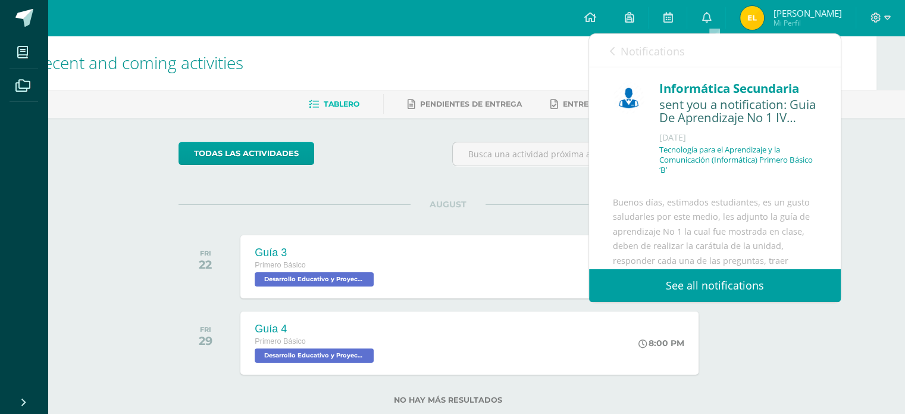
scroll to position [124, 0]
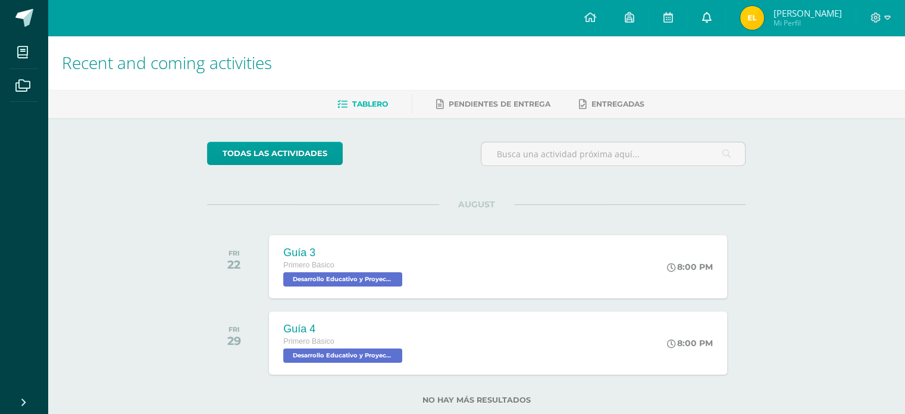
click at [711, 17] on icon at bounding box center [707, 17] width 10 height 11
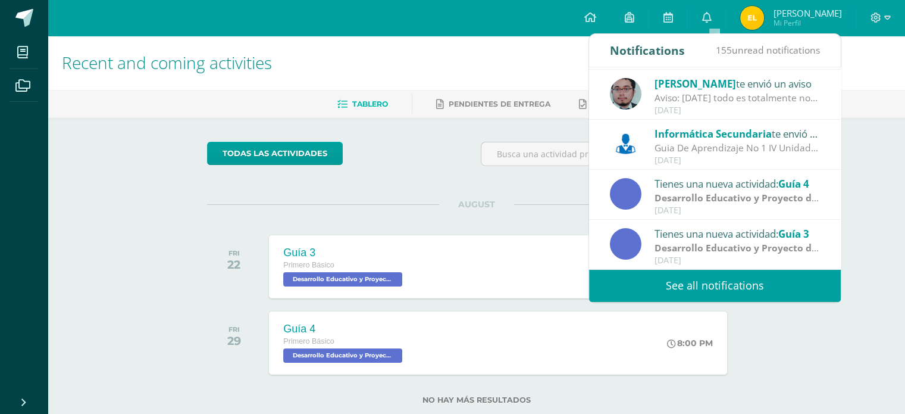
scroll to position [118, 0]
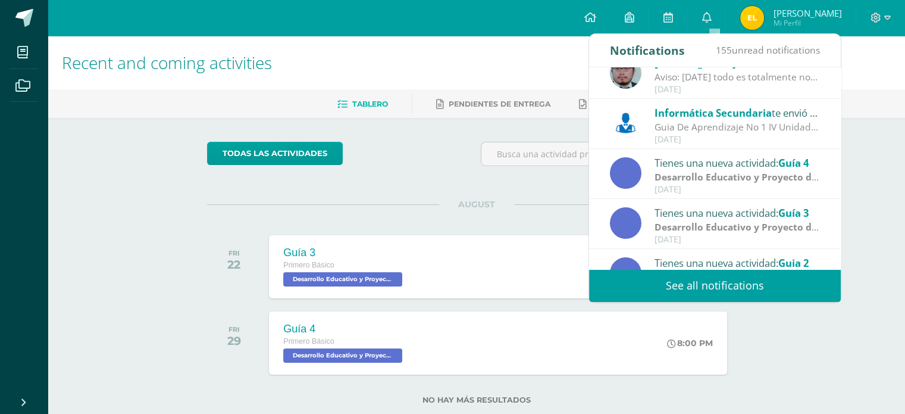
click at [725, 122] on div "Guia De Aprendizaje No 1 IV Unidad: Buenos días, estimados estudiantes, es un g…" at bounding box center [737, 127] width 165 height 14
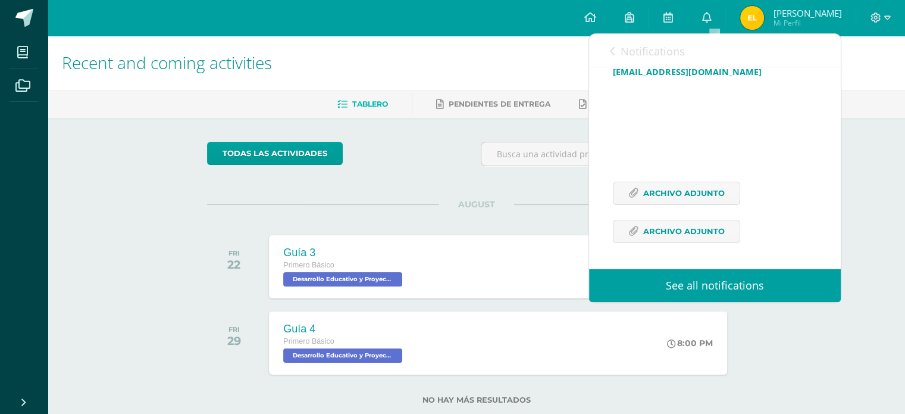
scroll to position [370, 0]
click at [656, 203] on span "Archivo Adjunto" at bounding box center [684, 193] width 82 height 22
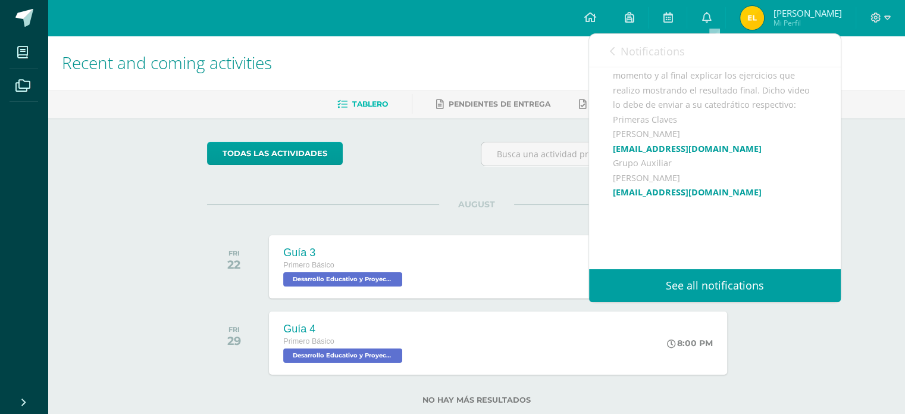
scroll to position [237, 0]
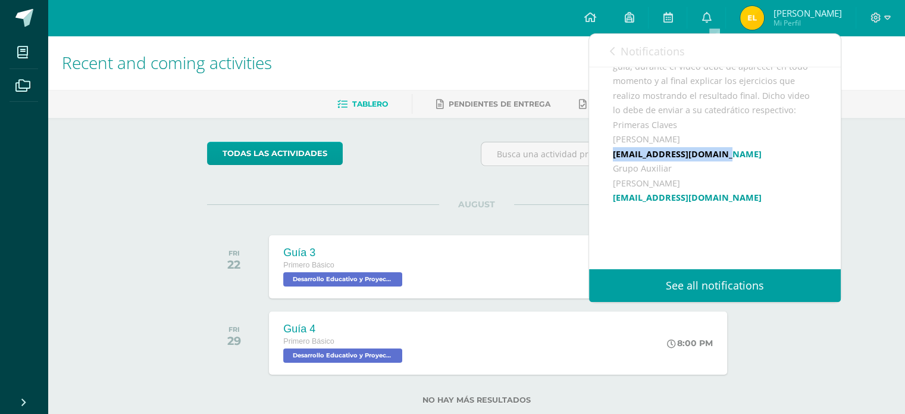
drag, startPoint x: 612, startPoint y: 166, endPoint x: 726, endPoint y: 167, distance: 114.2
click at [726, 167] on div "Informática Secundaria sent you a notification: Guia De Aprendizaje No 1 IV Uni…" at bounding box center [715, 112] width 252 height 565
copy link "[EMAIL_ADDRESS][DOMAIN_NAME]"
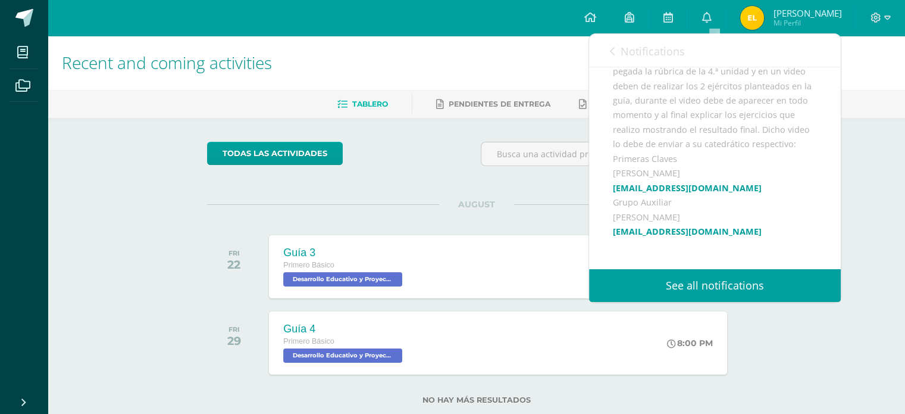
click at [739, 152] on div "Buenos días, estimados estudiantes, es un gusto saludarles por este medio, les …" at bounding box center [715, 204] width 204 height 425
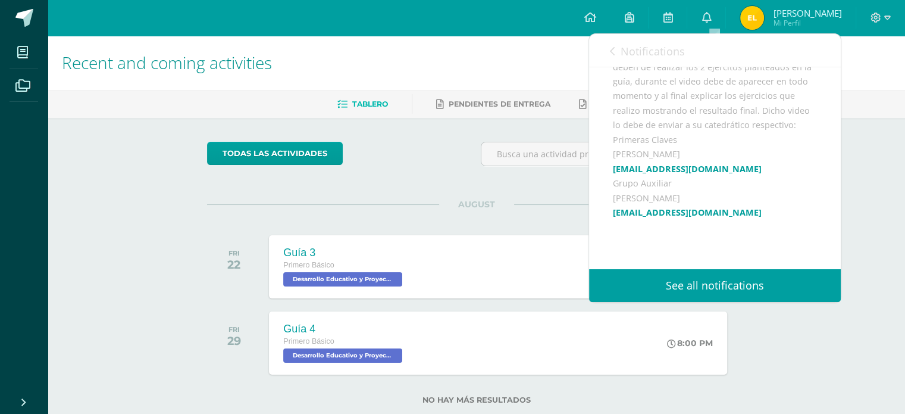
scroll to position [228, 0]
